Goal: Contribute content: Contribute content

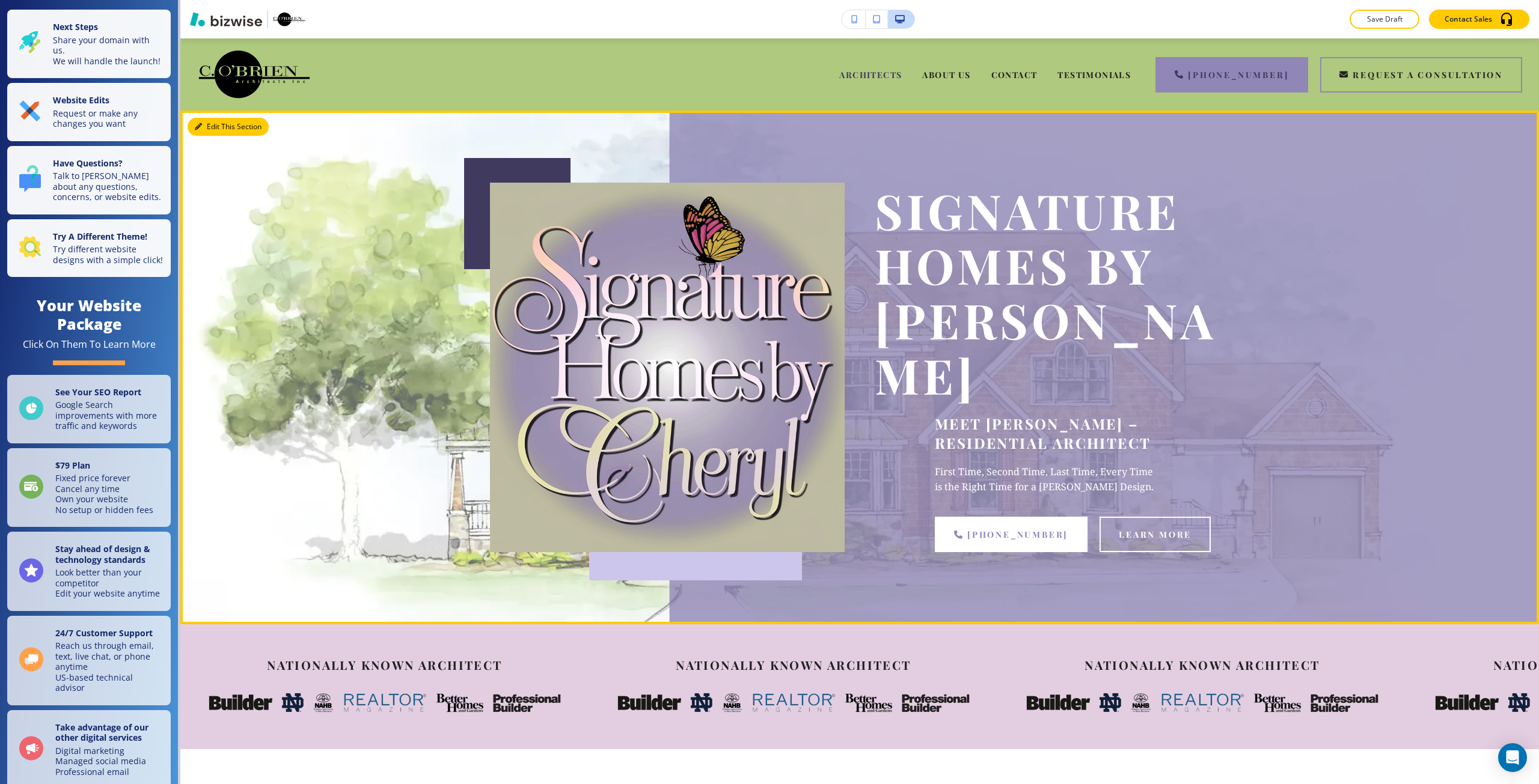
click at [216, 125] on button "Edit This Section" at bounding box center [228, 127] width 81 height 18
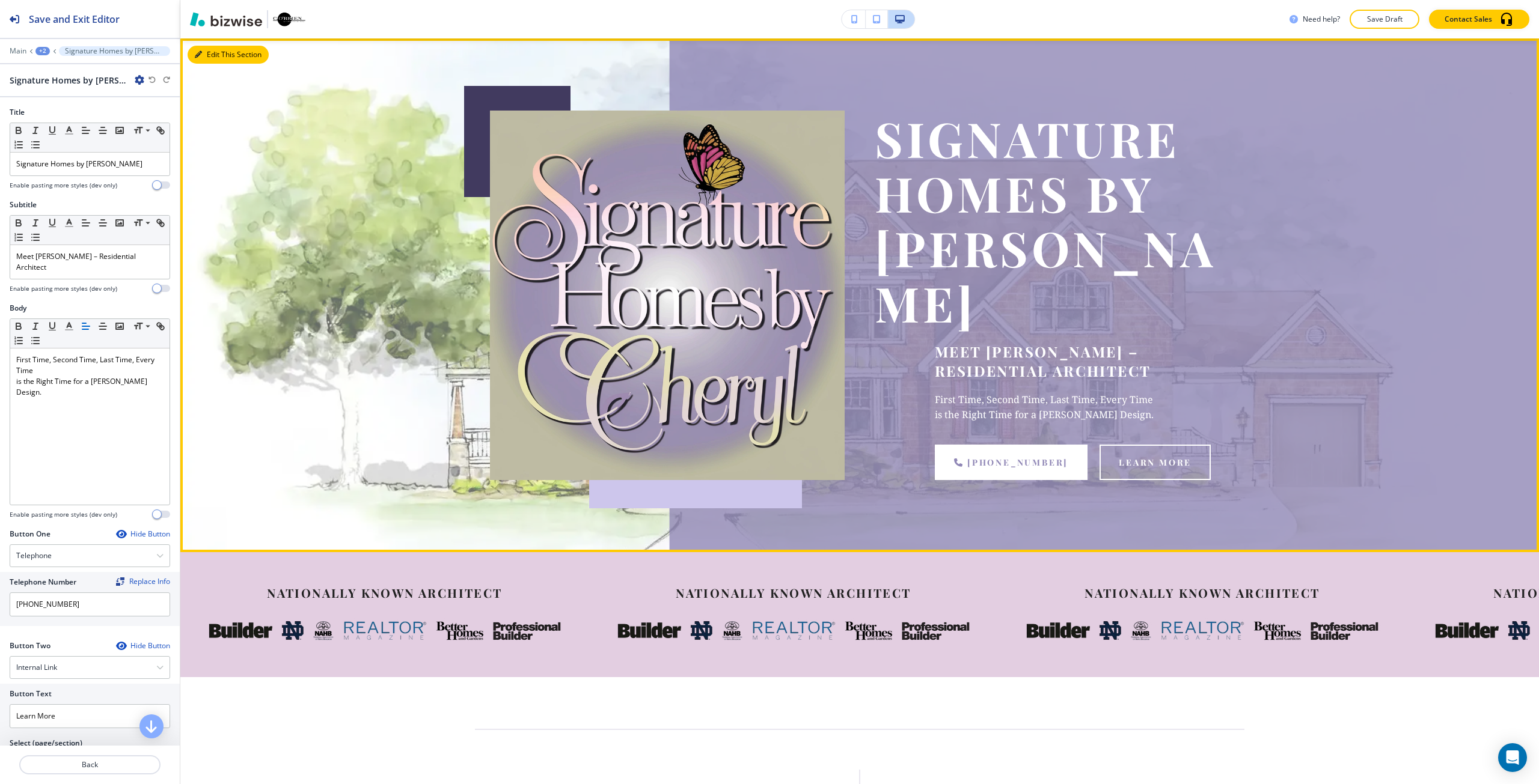
click at [214, 54] on button "Edit This Section" at bounding box center [228, 55] width 81 height 18
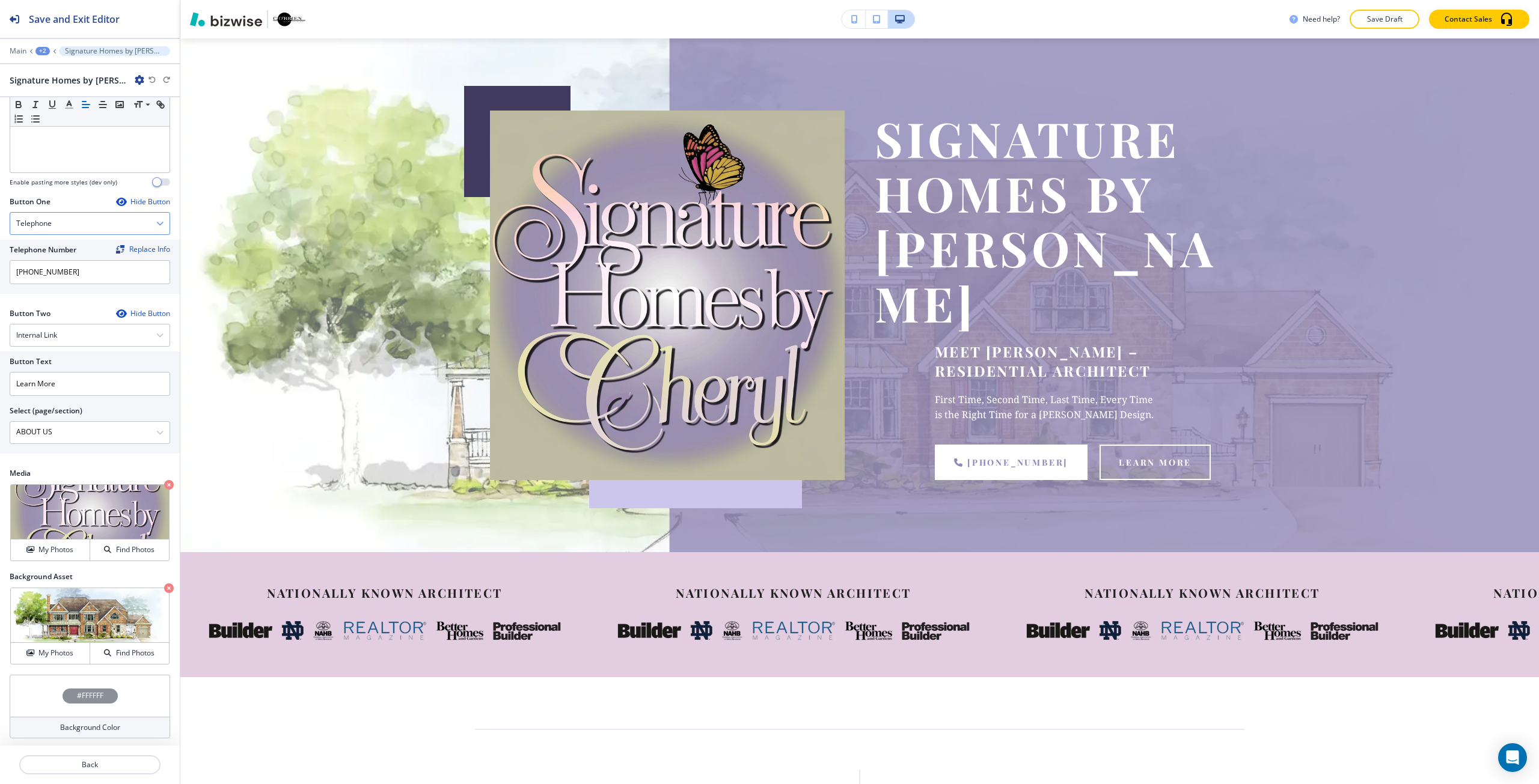
scroll to position [335, 0]
click at [112, 461] on div "Button Two Hide Button Internal Link Telephone External Link Social Media Email…" at bounding box center [90, 386] width 180 height 160
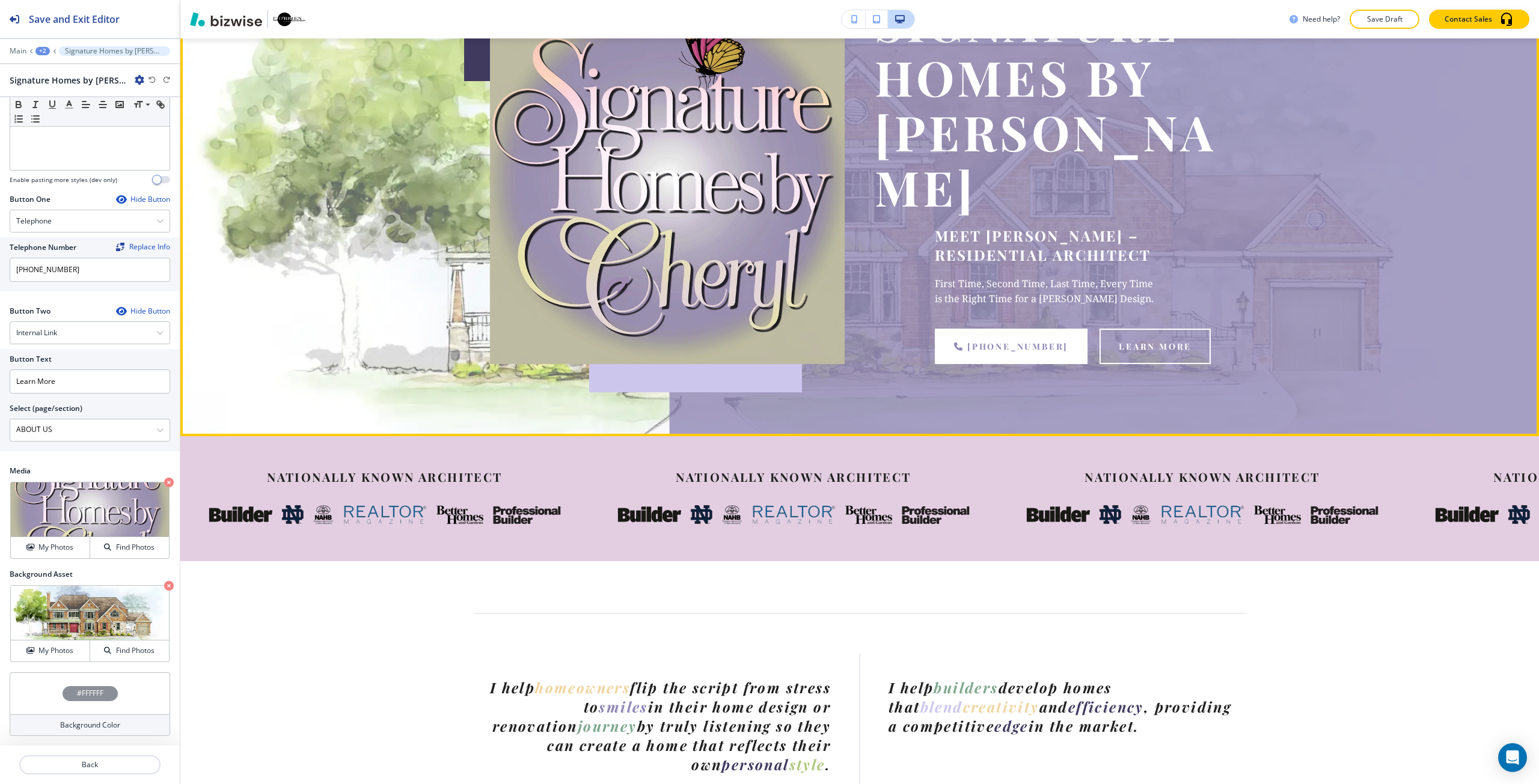
scroll to position [372, 0]
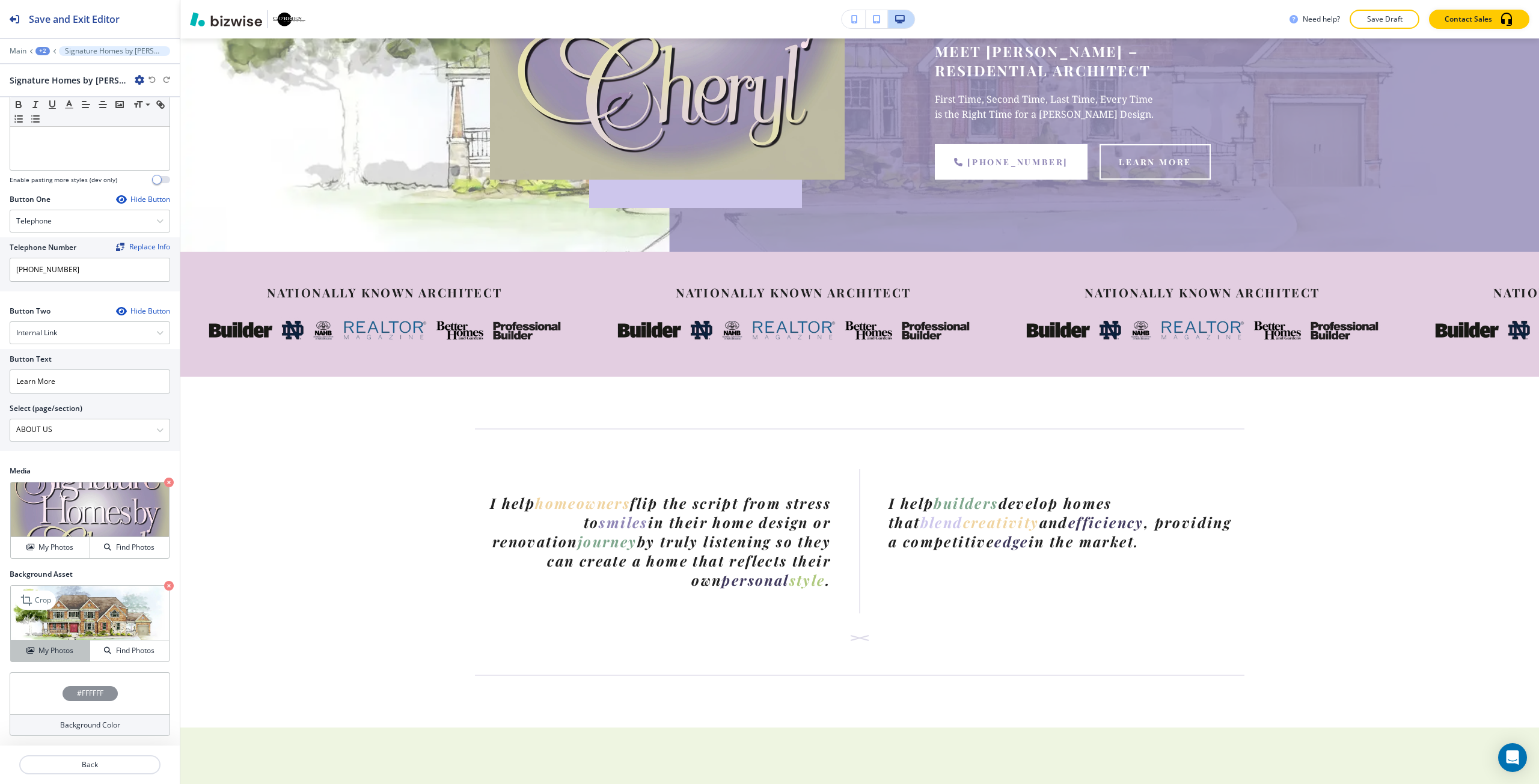
click at [61, 652] on h4 "My Photos" at bounding box center [56, 651] width 35 height 11
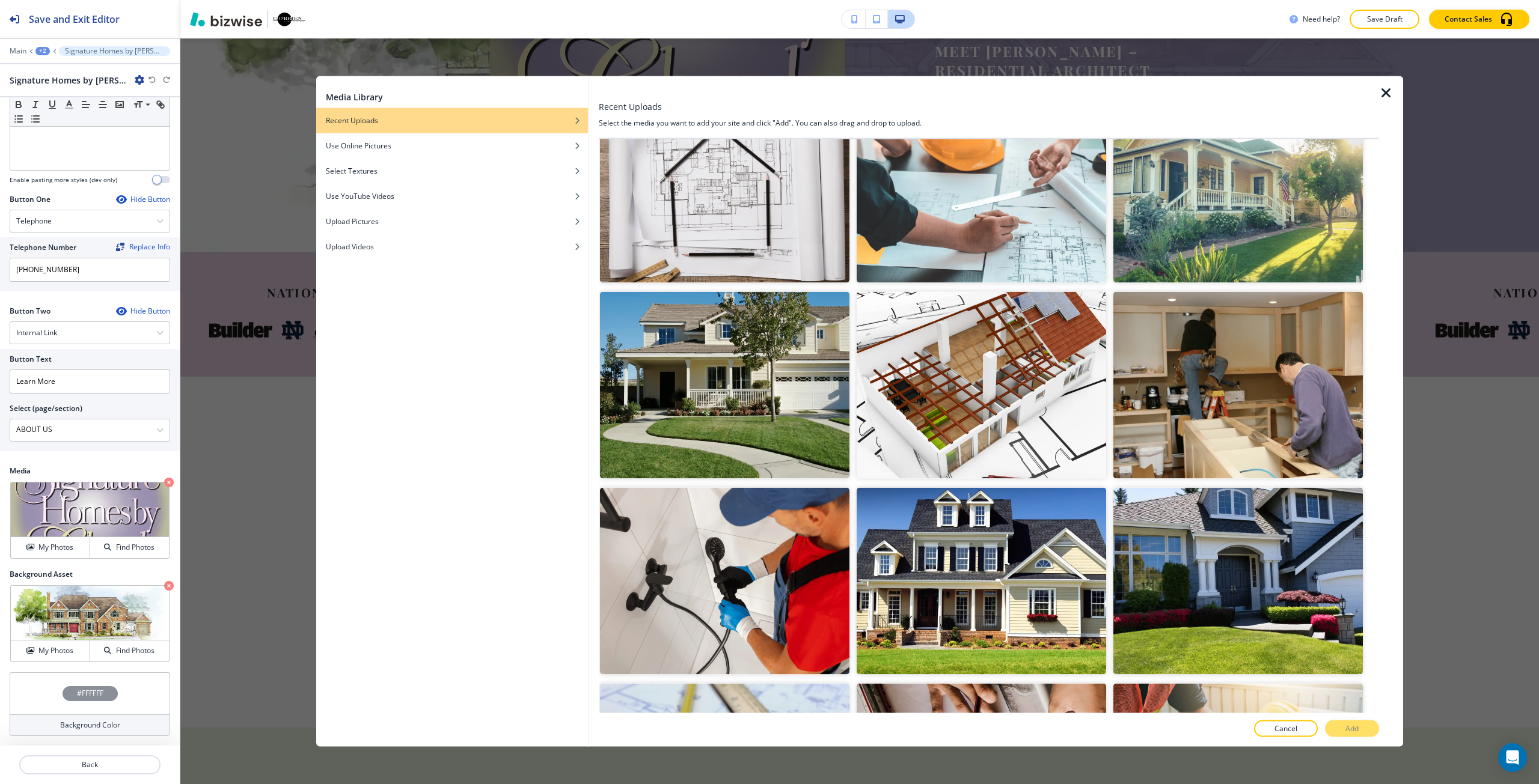
scroll to position [0, 0]
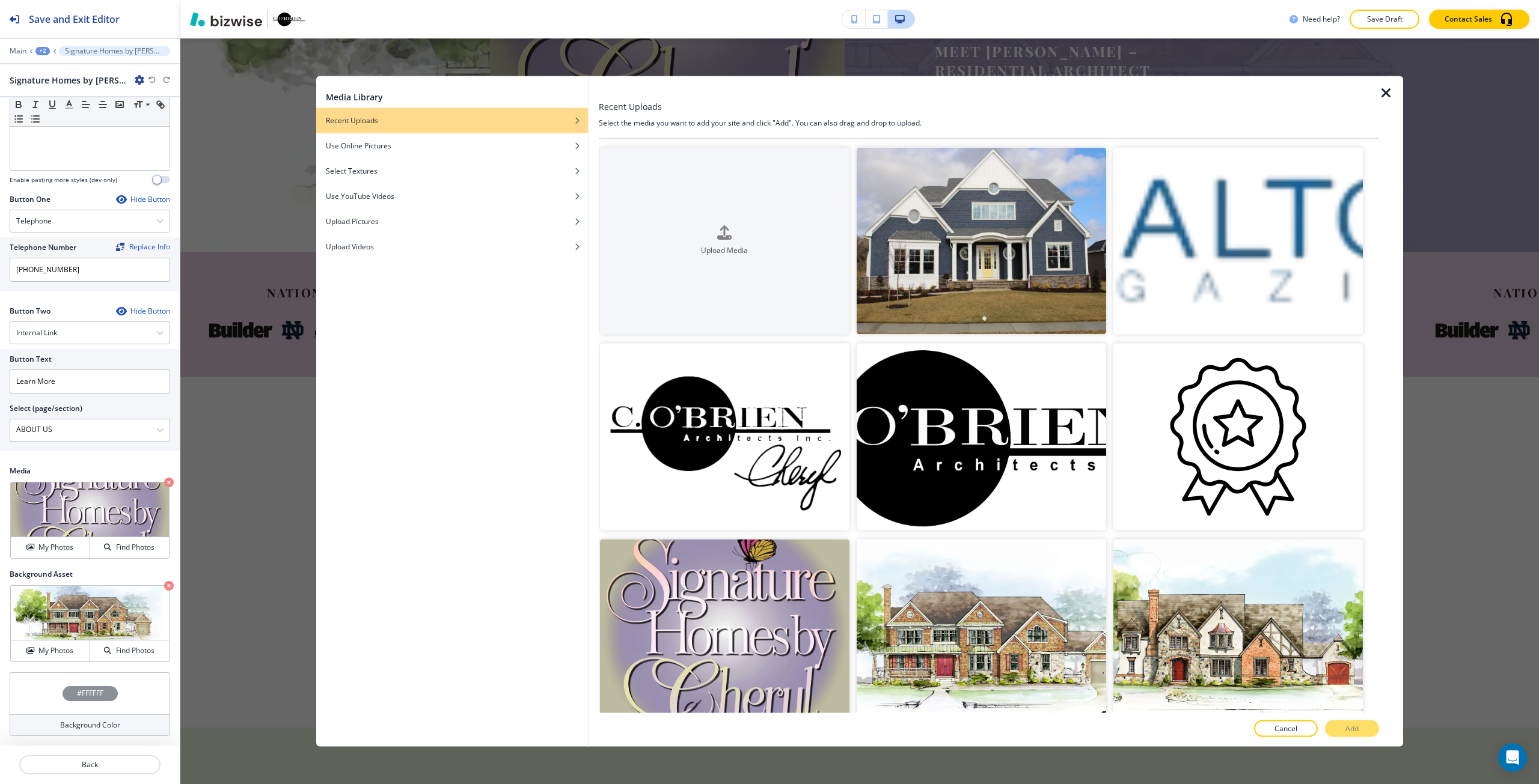
click at [1460, 136] on div "Media Library Recent Uploads Use Online Pictures Select Textures Use YouTube Vi…" at bounding box center [859, 412] width 1358 height 746
click at [1382, 93] on icon "button" at bounding box center [1386, 93] width 15 height 15
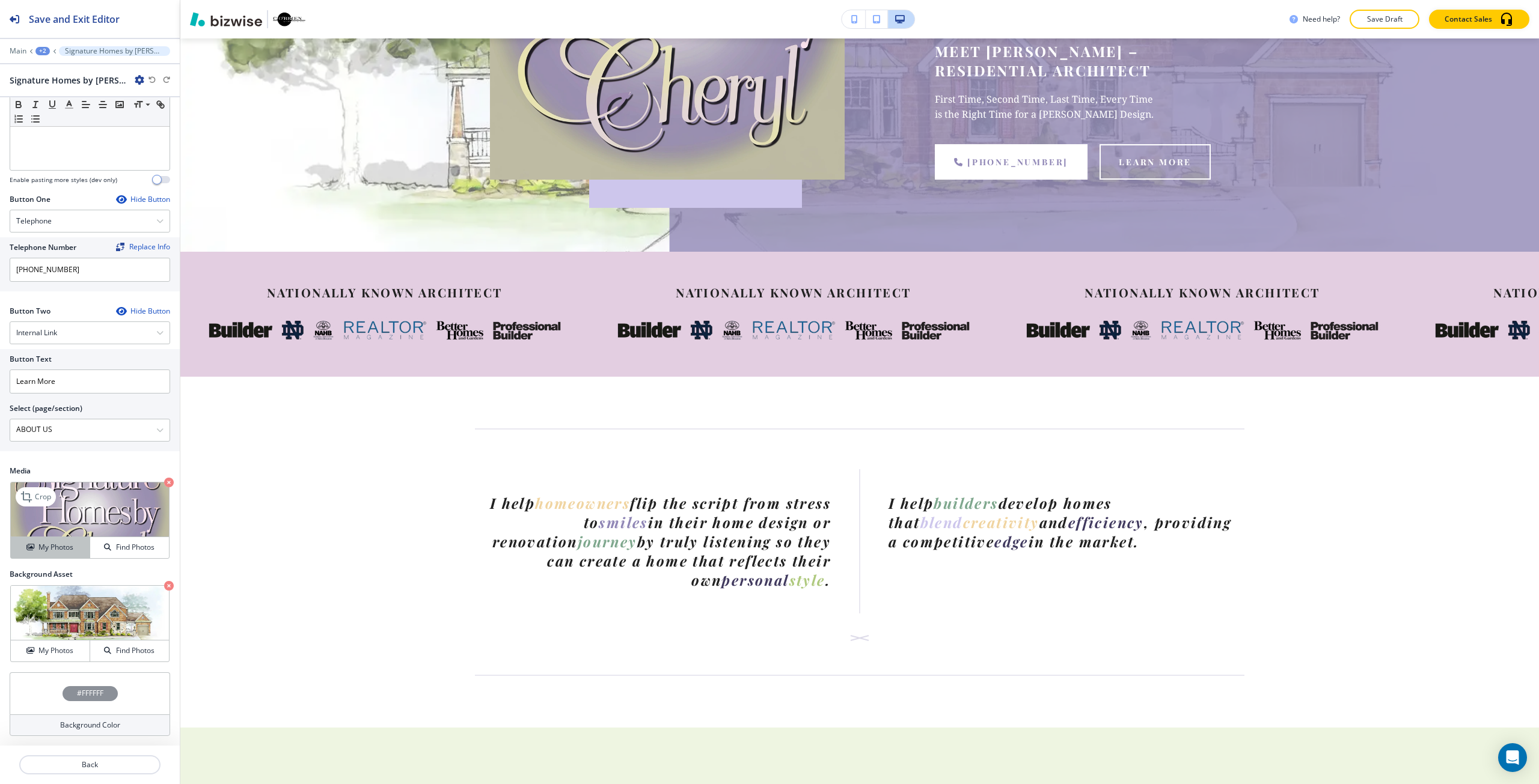
click at [63, 548] on h4 "My Photos" at bounding box center [56, 548] width 35 height 11
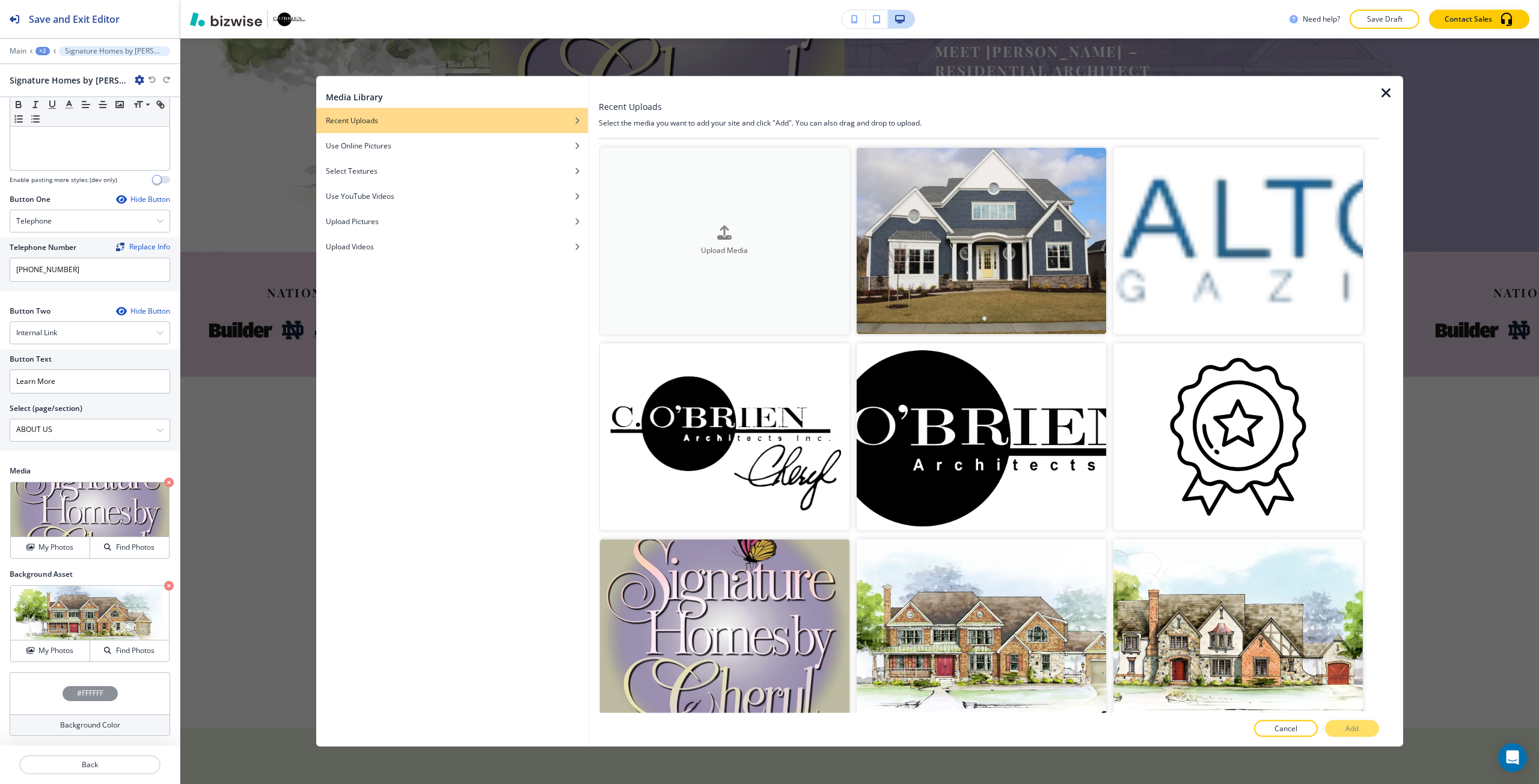
click at [635, 203] on button "Upload Media" at bounding box center [724, 241] width 249 height 187
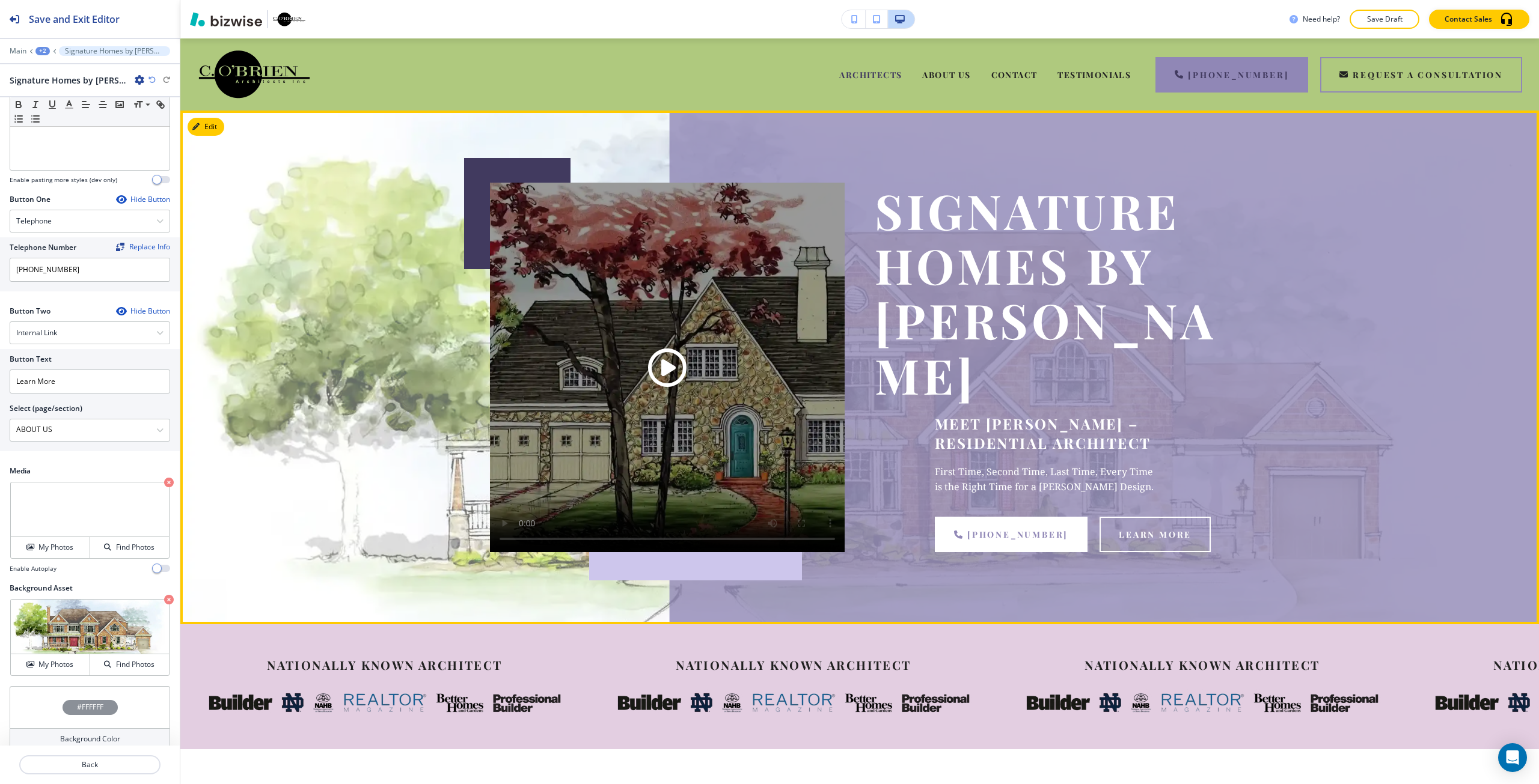
click at [669, 349] on span "Play button for video with title: undefined" at bounding box center [667, 368] width 38 height 38
click at [197, 131] on button "Edit This Section" at bounding box center [228, 127] width 81 height 18
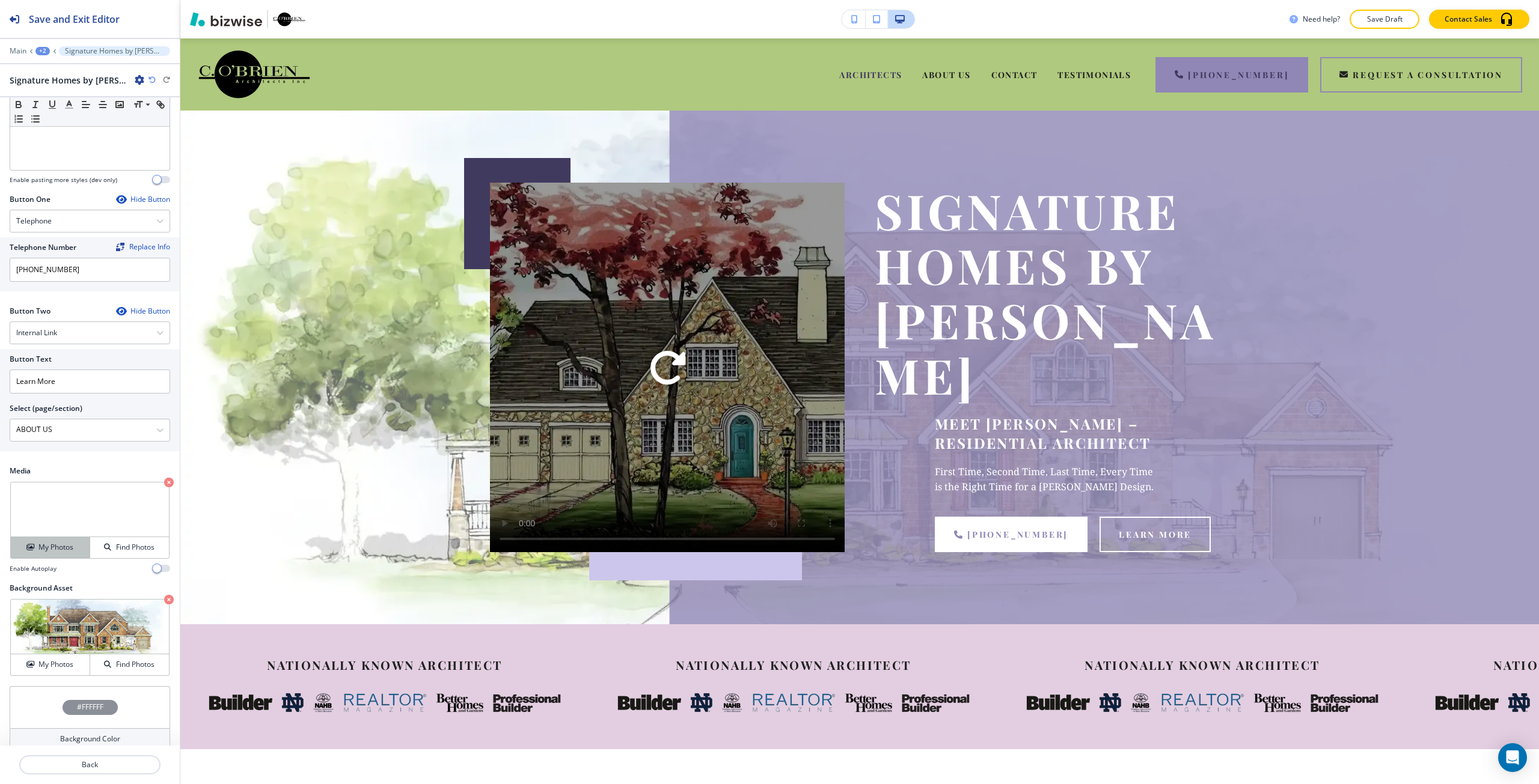
click at [59, 550] on h4 "My Photos" at bounding box center [56, 548] width 35 height 11
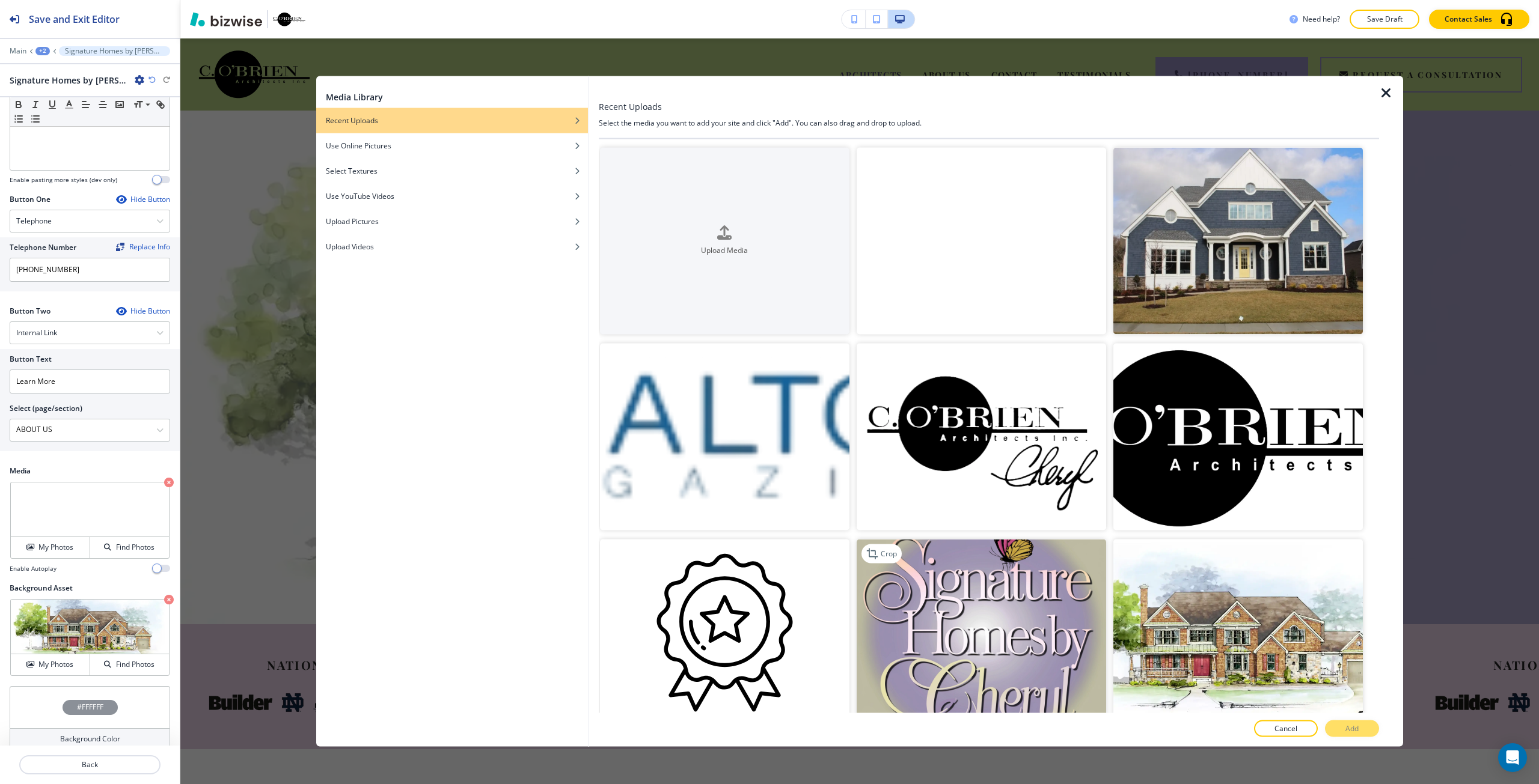
click at [939, 586] on img "button" at bounding box center [981, 633] width 249 height 187
click at [1366, 730] on button "Add" at bounding box center [1352, 729] width 54 height 17
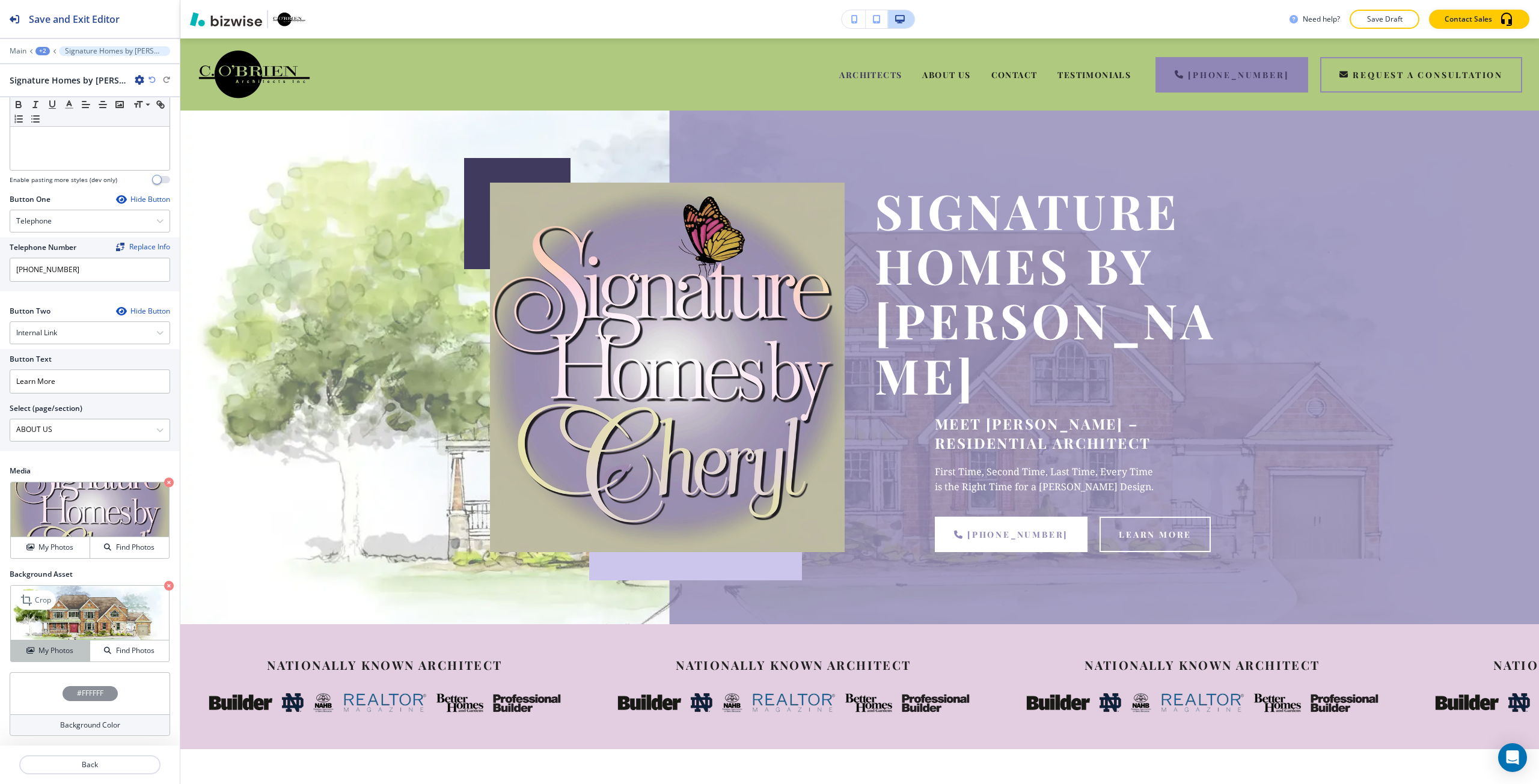
click at [56, 653] on h4 "My Photos" at bounding box center [56, 651] width 35 height 11
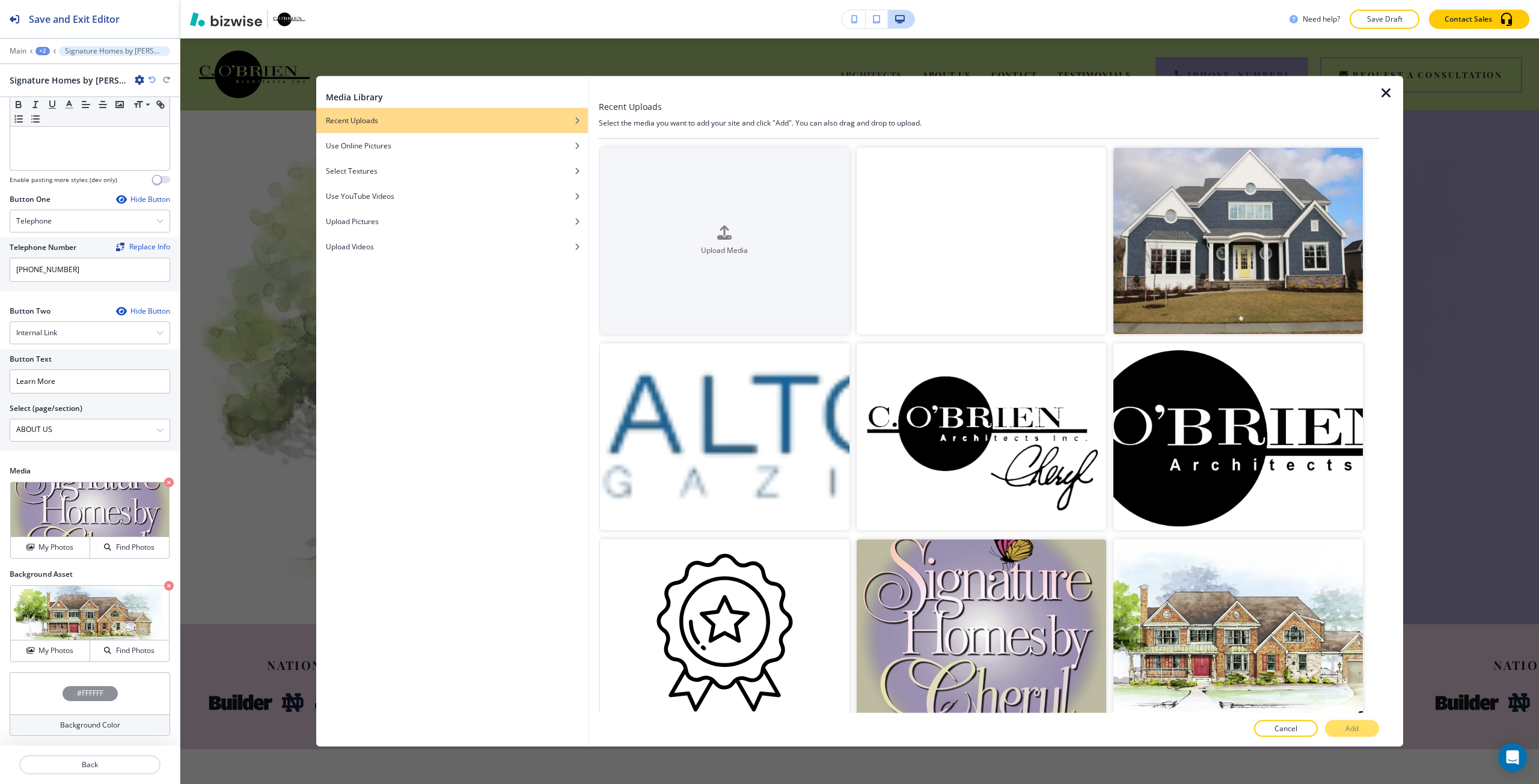
click at [945, 238] on video "button" at bounding box center [981, 241] width 249 height 187
click at [1355, 729] on p "Add" at bounding box center [1352, 729] width 13 height 11
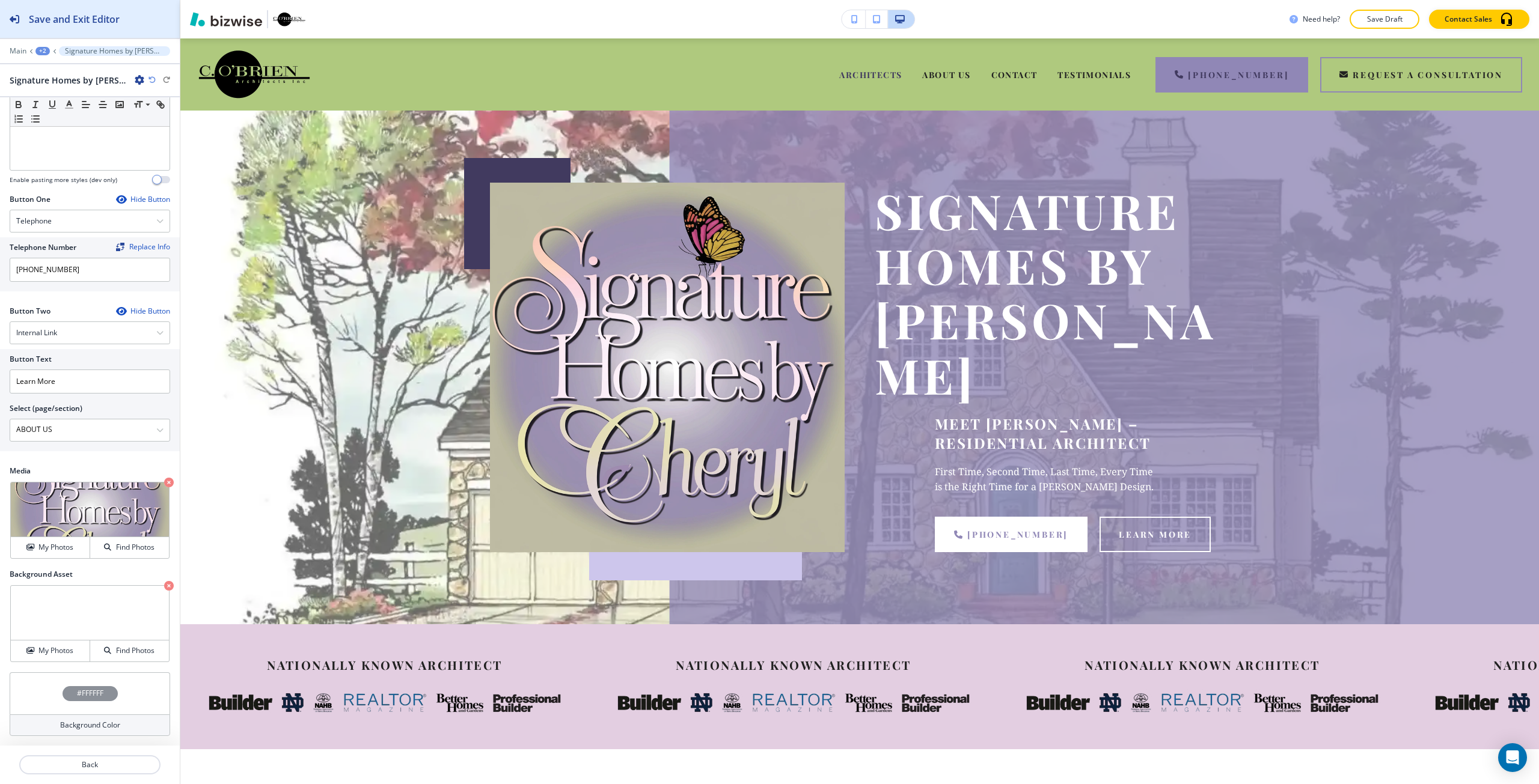
click at [93, 24] on h2 "Save and Exit Editor" at bounding box center [74, 20] width 91 height 15
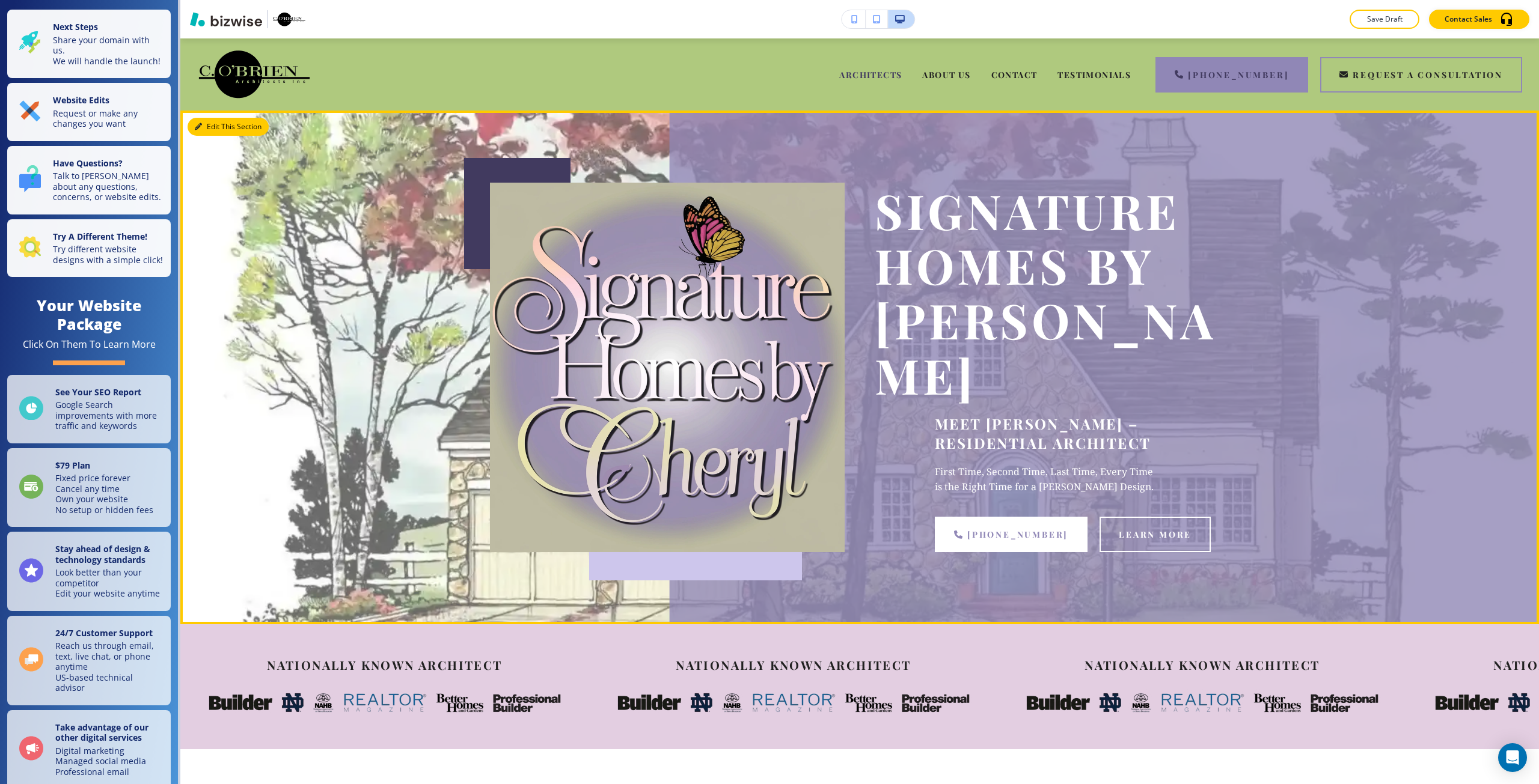
click at [194, 126] on button "Edit This Section" at bounding box center [228, 127] width 81 height 18
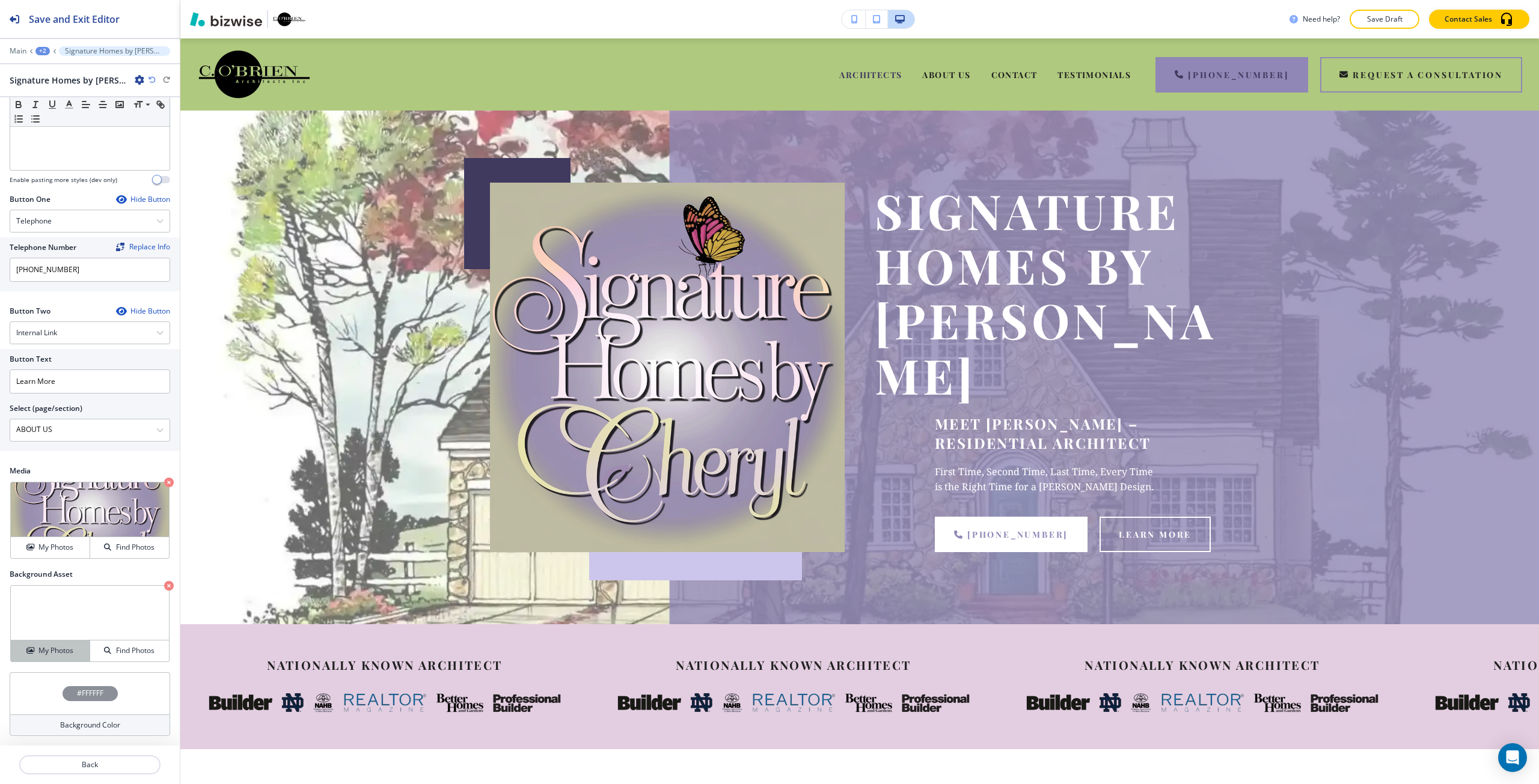
click at [42, 646] on h4 "My Photos" at bounding box center [56, 651] width 35 height 11
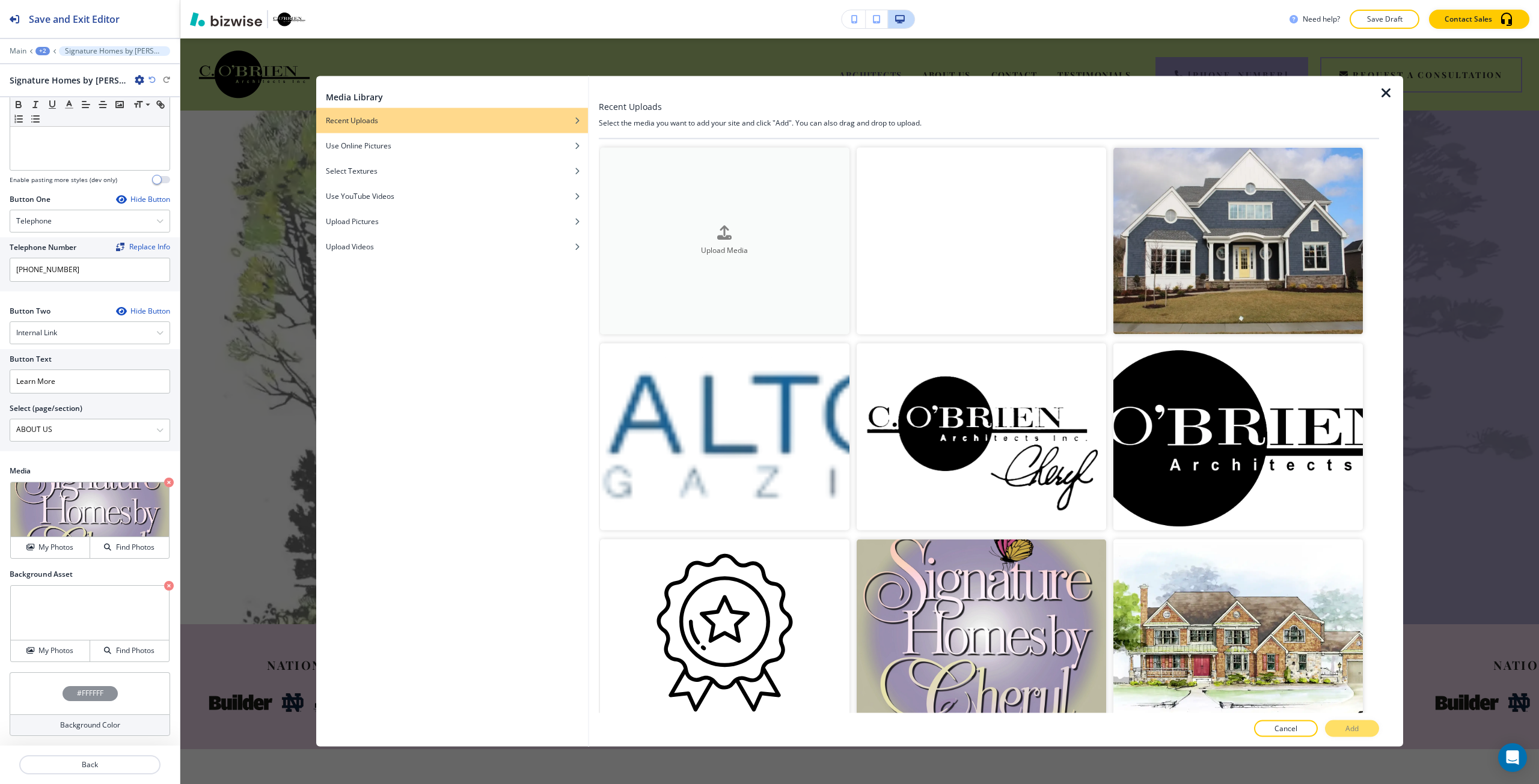
drag, startPoint x: 1046, startPoint y: 198, endPoint x: 785, endPoint y: 247, distance: 265.6
click at [785, 247] on h4 "Upload Media" at bounding box center [724, 251] width 249 height 11
